Goal: Task Accomplishment & Management: Use online tool/utility

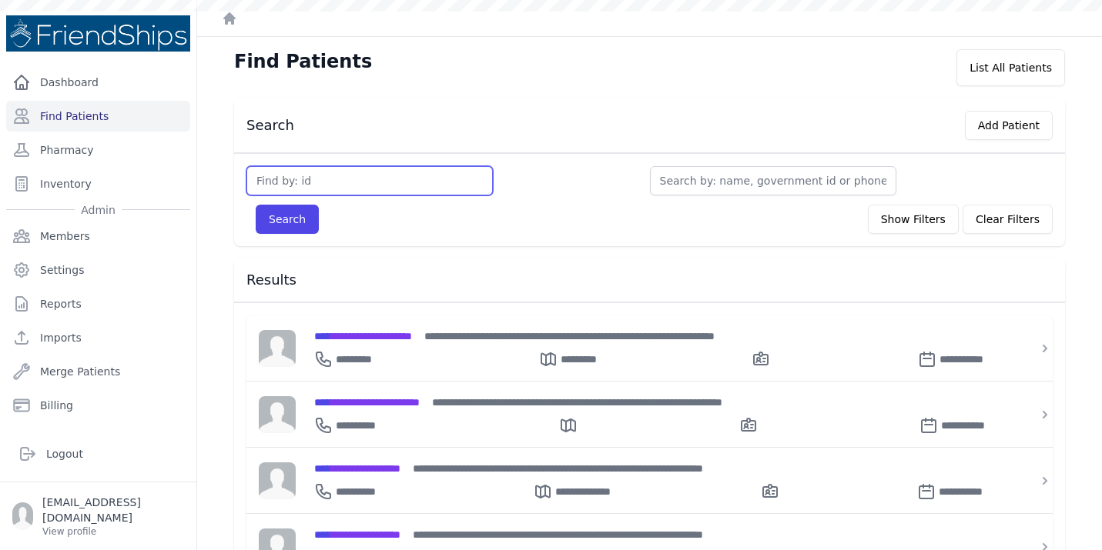
click at [305, 182] on input "text" at bounding box center [369, 180] width 246 height 29
type input "1"
type input "125"
click at [256, 205] on button "Search" at bounding box center [287, 219] width 63 height 29
click at [421, 350] on div "**********" at bounding box center [658, 356] width 689 height 25
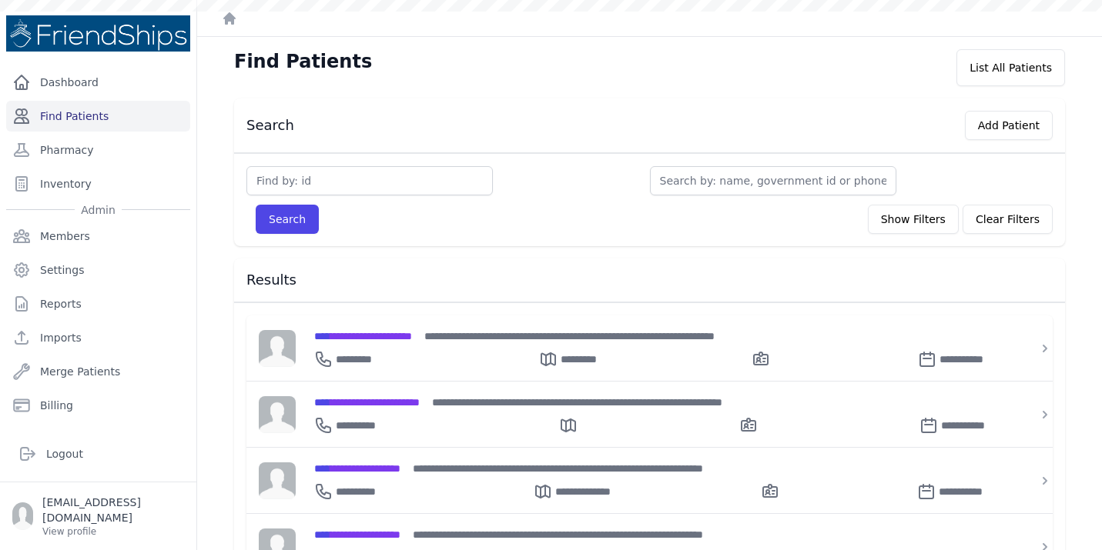
click at [107, 117] on link "Find Patients" at bounding box center [98, 116] width 184 height 31
click at [280, 183] on input "text" at bounding box center [369, 180] width 246 height 29
type input "125"
click at [256, 205] on button "Search" at bounding box center [287, 219] width 63 height 29
click at [394, 413] on div "**********" at bounding box center [658, 422] width 689 height 25
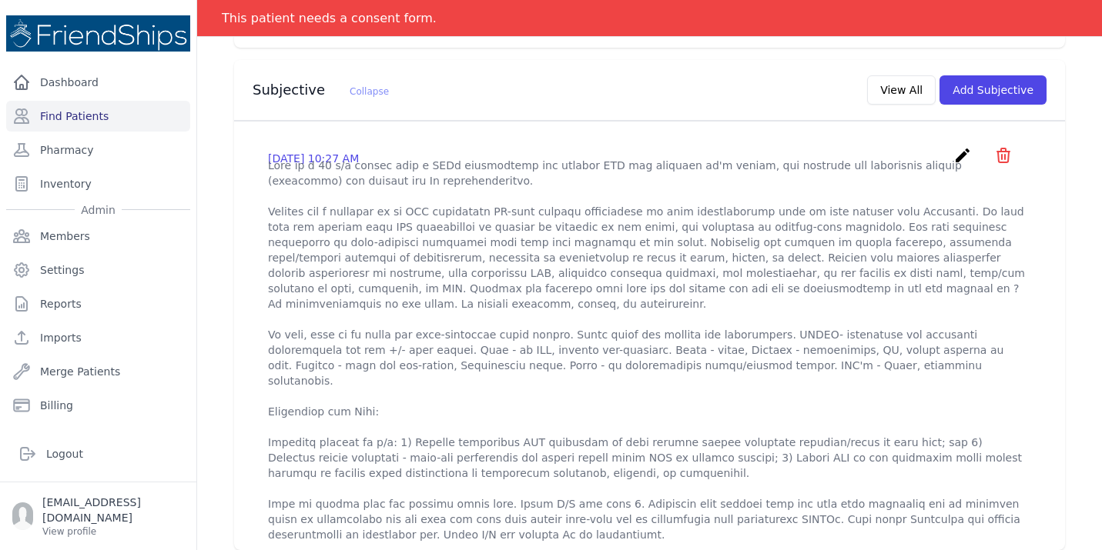
scroll to position [493, 0]
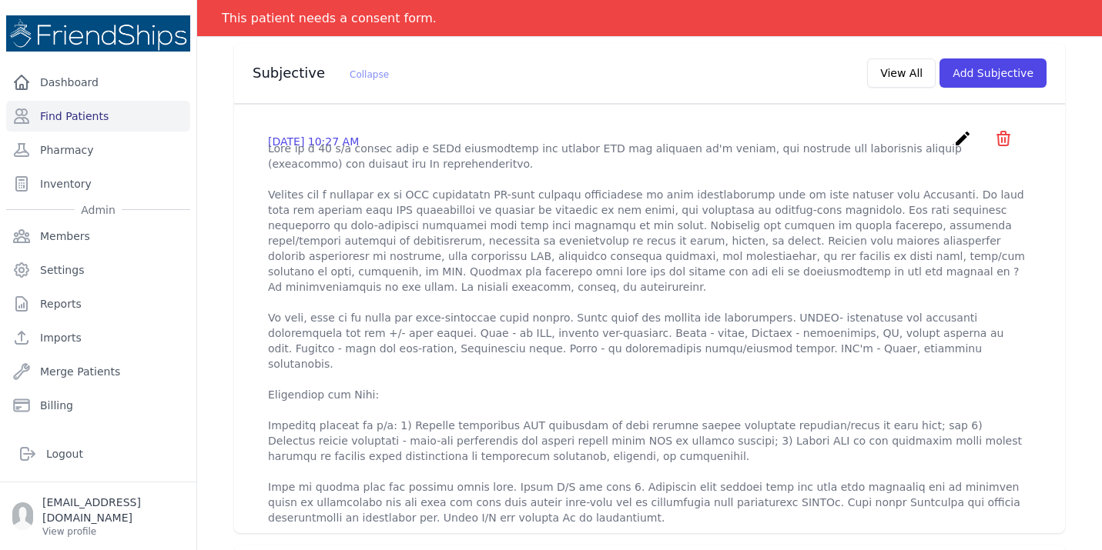
click at [964, 129] on icon "create" at bounding box center [962, 138] width 18 height 18
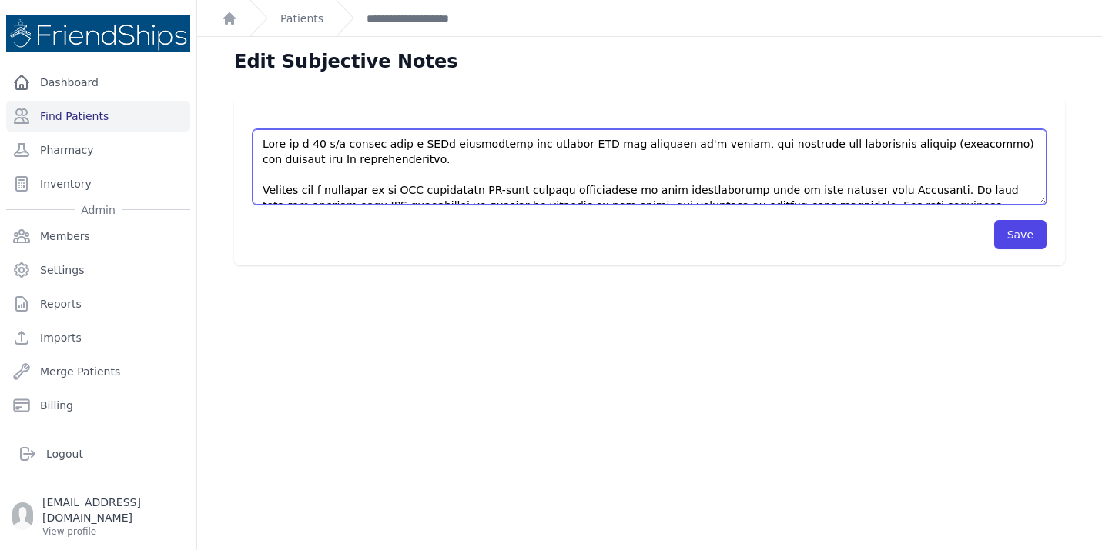
click at [568, 176] on textarea at bounding box center [650, 166] width 794 height 75
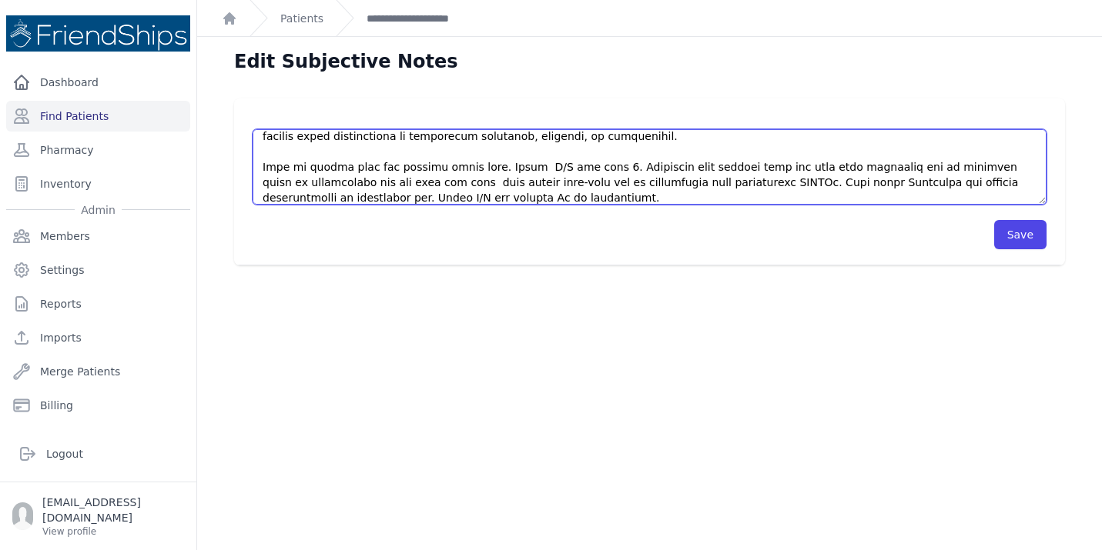
scroll to position [316, 0]
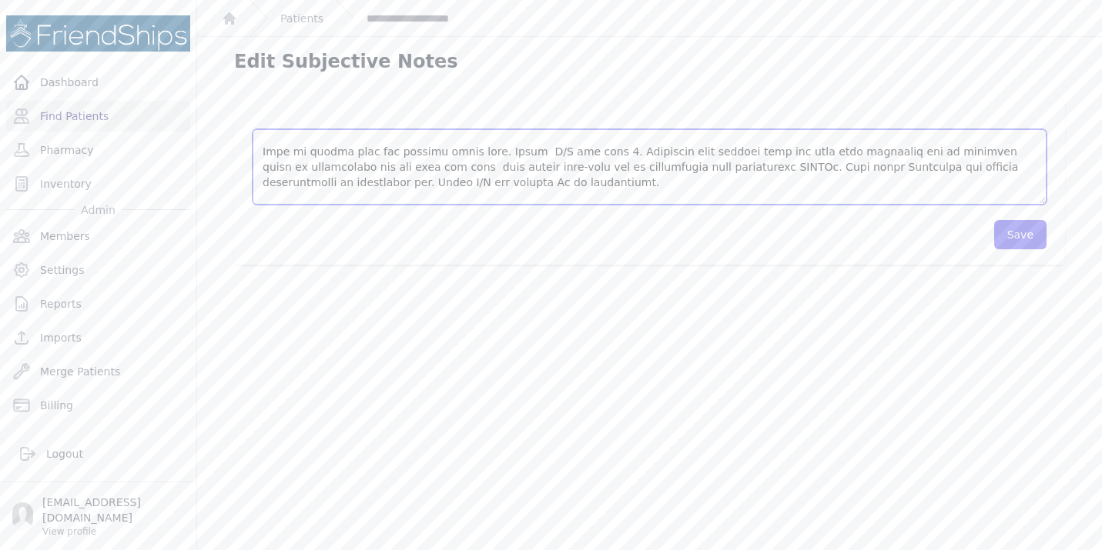
click at [476, 182] on textarea at bounding box center [650, 166] width 794 height 75
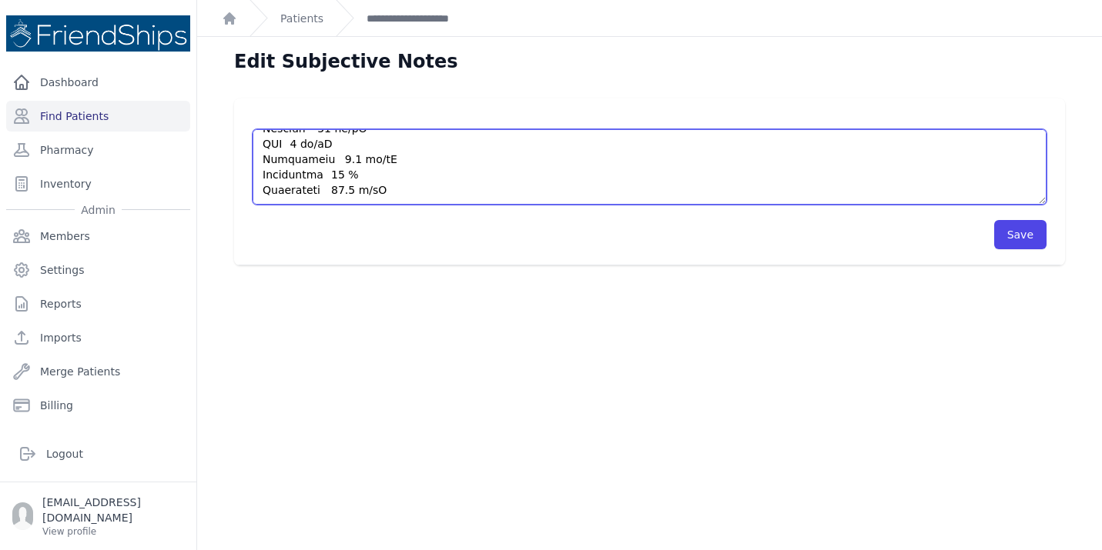
scroll to position [508, 0]
type textarea "This is a 43 y/o female with a PMHx significant for chronic LBP and recently dx…"
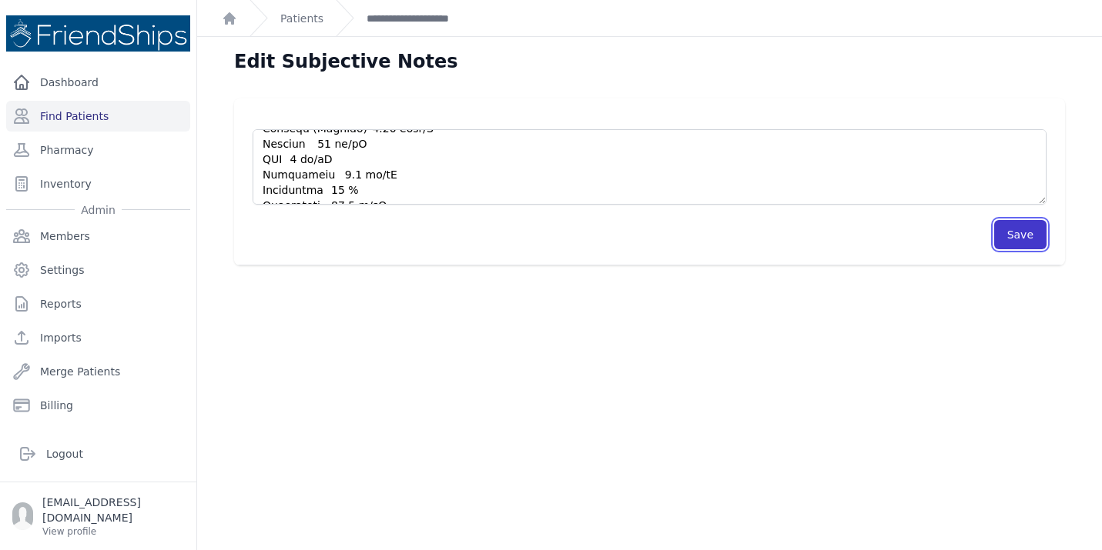
click at [1030, 220] on button "Save" at bounding box center [1020, 234] width 52 height 29
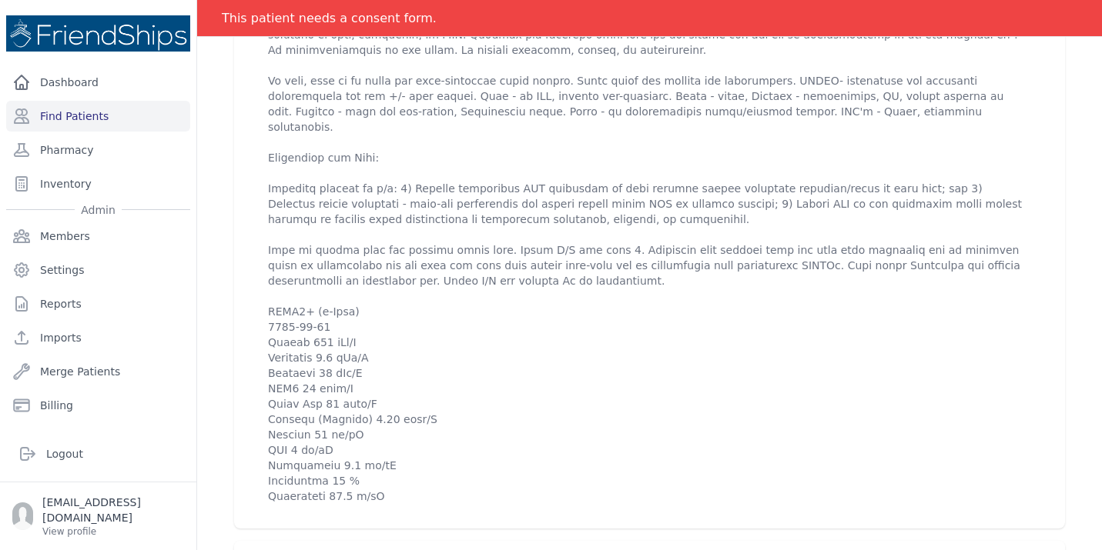
scroll to position [770, 0]
click at [208, 322] on div "Patient SOAP # 125 Subha Muhammad Fneish Female 43 Years Old DOB: 1982-Jul-25 R…" at bounding box center [649, 407] width 905 height 2207
click at [249, 329] on div "2025-Sep-17 10:27 AM create ​ Are you sure? This action cannot be undone! Confi…" at bounding box center [649, 196] width 800 height 637
click at [1087, 369] on div "# 125 Subha Muhammad Fneish Female 43 Years Old DOB: 1982-Jul-25 Region: N/E Ph…" at bounding box center [649, 426] width 880 height 2146
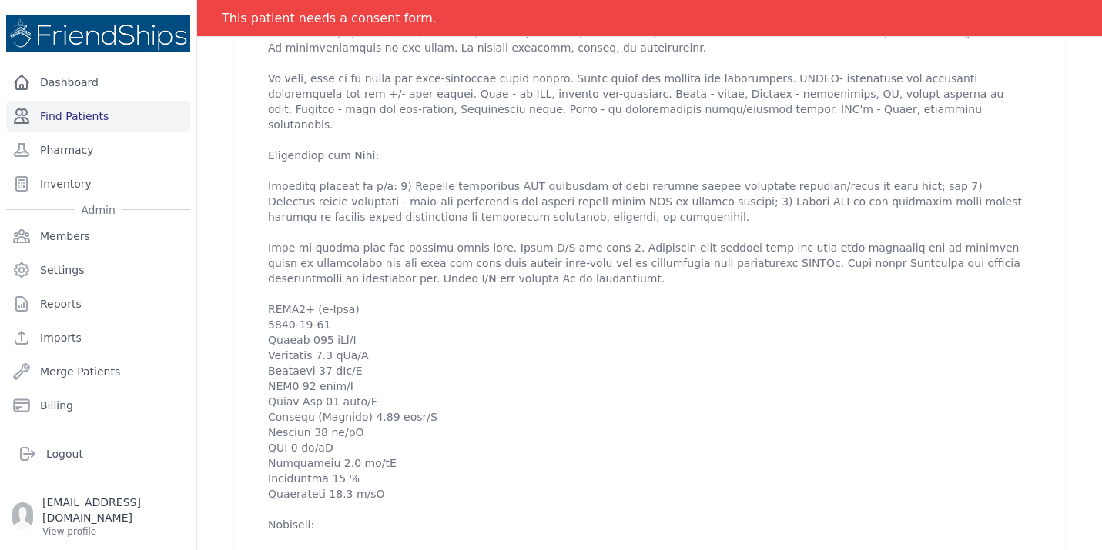
click at [127, 116] on link "Find Patients" at bounding box center [98, 116] width 184 height 31
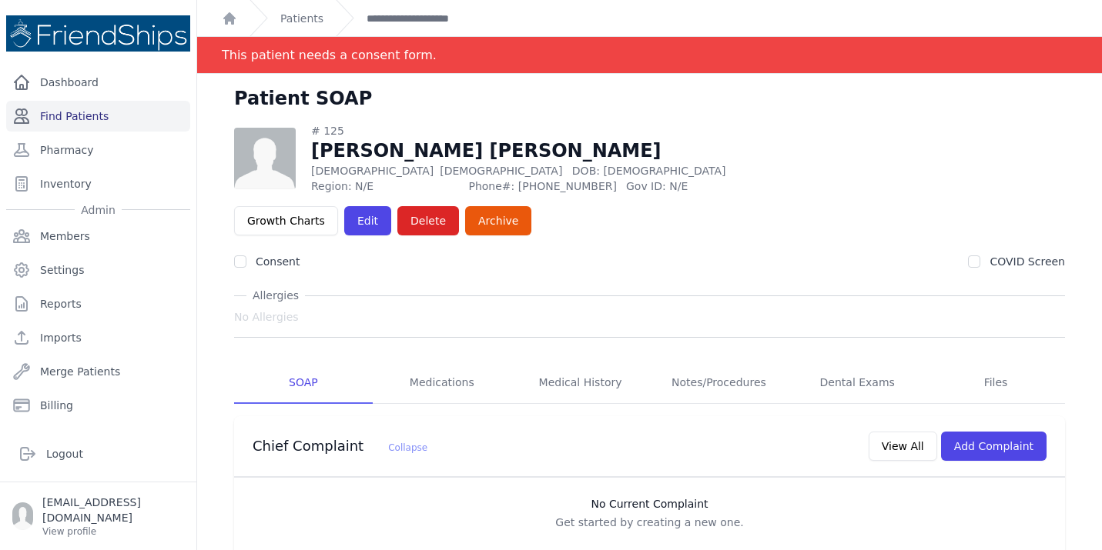
click at [85, 116] on link "Find Patients" at bounding box center [98, 116] width 184 height 31
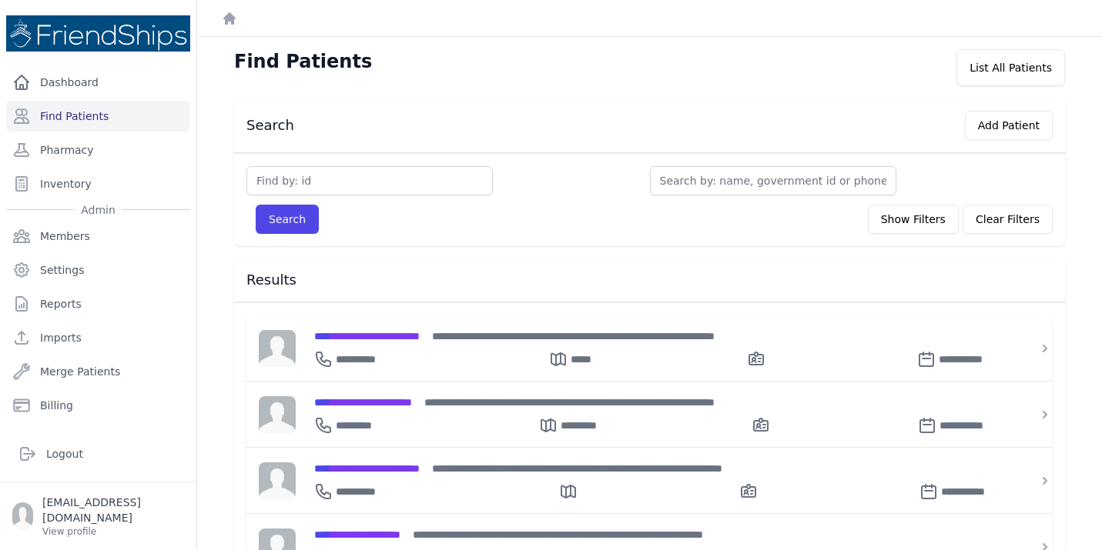
click at [226, 180] on div "Search Add Patient Search Show Filters Clear Filters Filter By Age 0-20 21-40 4…" at bounding box center [649, 544] width 880 height 891
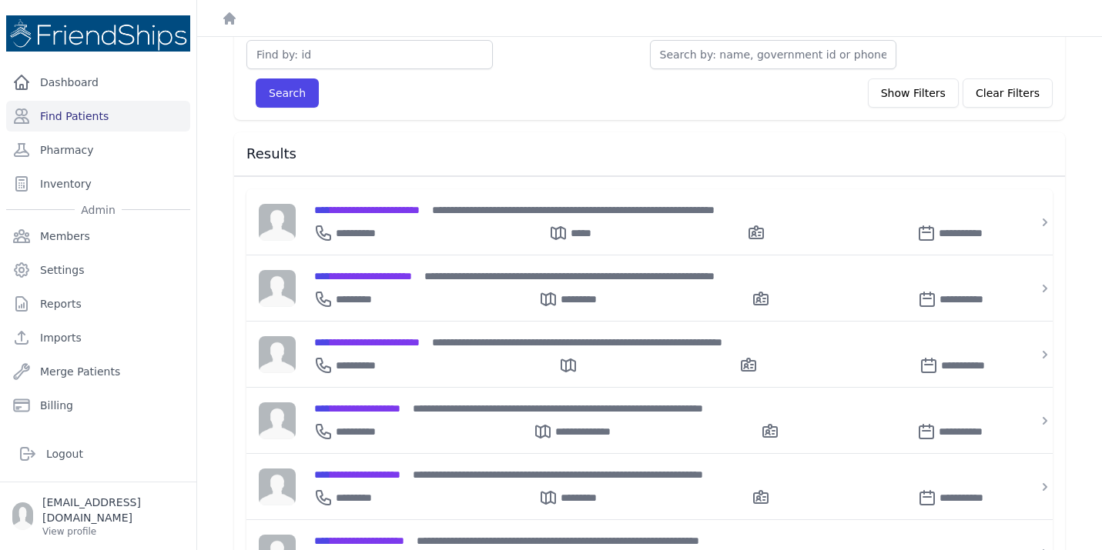
scroll to position [154, 0]
